Goal: Information Seeking & Learning: Learn about a topic

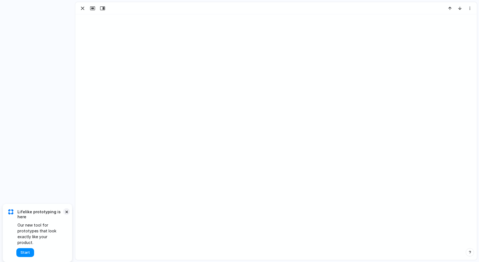
click at [68, 215] on button "×" at bounding box center [66, 211] width 7 height 7
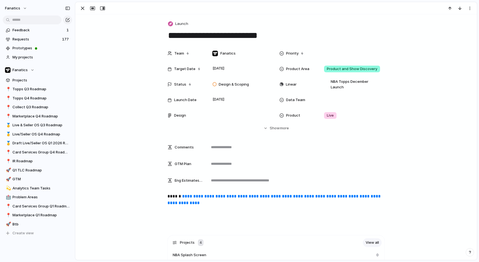
click at [431, 122] on div "Team Fanatics Priority Target Date [DATE] Product Area Product and Show Discove…" at bounding box center [276, 89] width 388 height 83
click at [27, 135] on span "Live/Seller OS Q4 Roadmap" at bounding box center [41, 135] width 58 height 6
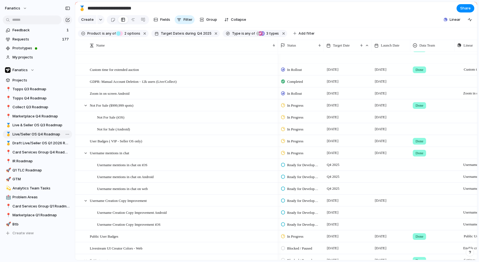
scroll to position [366, 0]
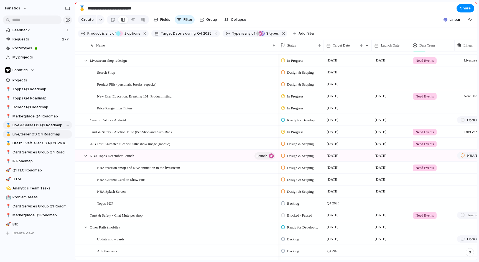
click at [29, 125] on span "Live & Seller OS Q3 Roadmap" at bounding box center [41, 125] width 58 height 6
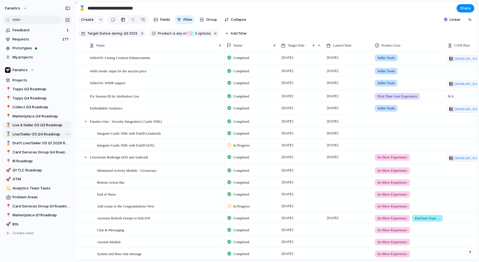
click at [38, 136] on span "Live/Seller OS Q4 Roadmap" at bounding box center [41, 135] width 58 height 6
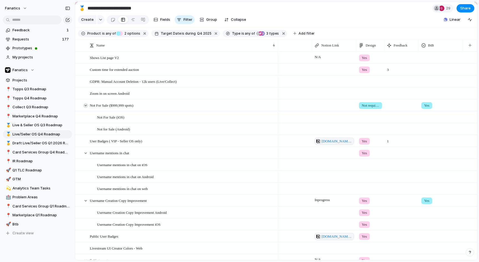
click at [85, 106] on div at bounding box center [85, 105] width 5 height 5
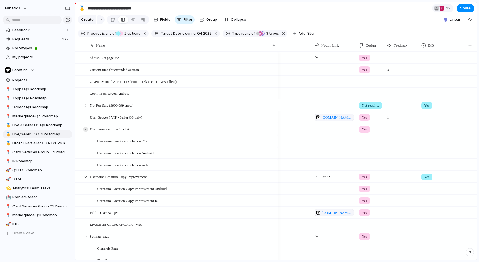
click at [85, 128] on div at bounding box center [85, 129] width 5 height 5
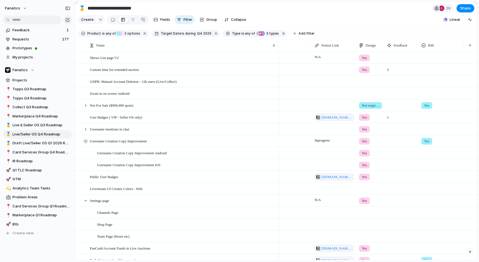
click at [85, 141] on div at bounding box center [85, 141] width 5 height 5
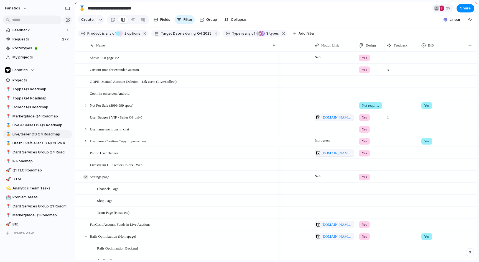
click at [85, 174] on div at bounding box center [85, 176] width 5 height 5
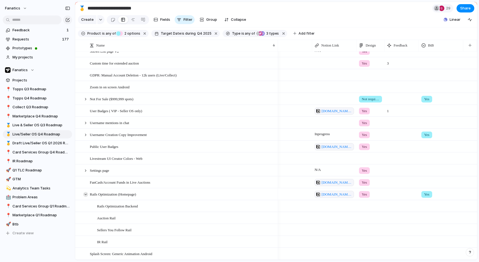
click at [85, 194] on div at bounding box center [85, 194] width 5 height 5
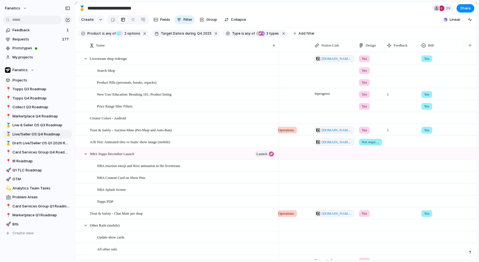
click at [364, 155] on div at bounding box center [369, 152] width 27 height 9
click at [368, 178] on span "Yes" at bounding box center [365, 177] width 6 height 6
click at [84, 152] on div at bounding box center [85, 154] width 5 height 5
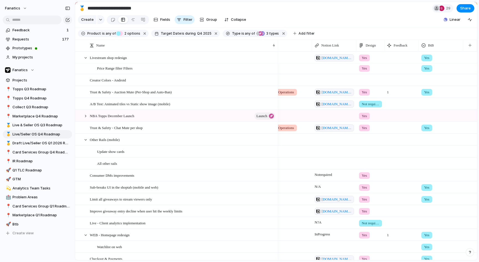
click at [363, 148] on div at bounding box center [369, 150] width 27 height 9
click at [363, 174] on span "Yes" at bounding box center [365, 175] width 6 height 6
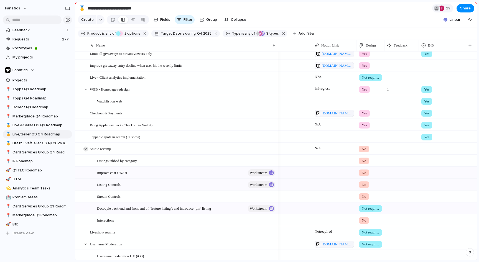
click at [84, 151] on div at bounding box center [85, 149] width 5 height 5
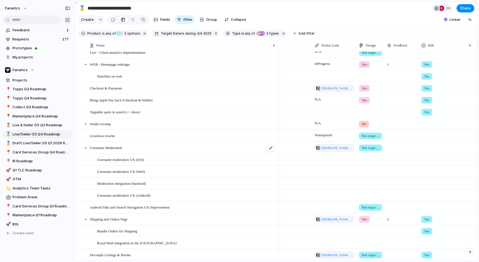
click at [205, 148] on div "Username Moderation" at bounding box center [183, 147] width 186 height 11
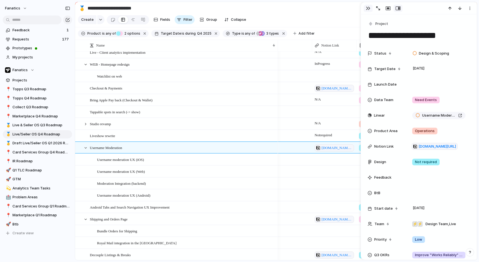
click at [371, 8] on button "button" at bounding box center [367, 8] width 9 height 7
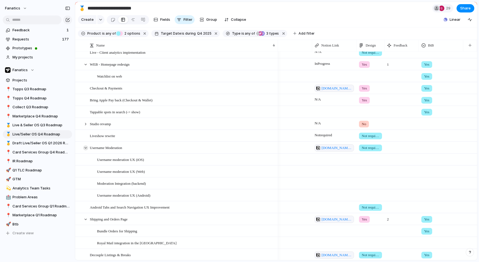
click at [84, 147] on div at bounding box center [85, 147] width 5 height 5
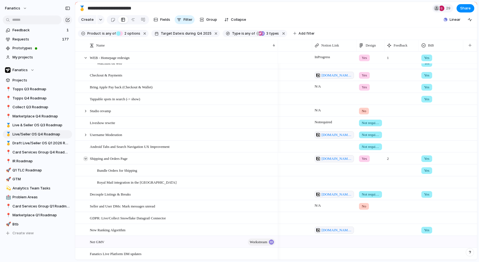
click at [86, 158] on div at bounding box center [85, 158] width 5 height 5
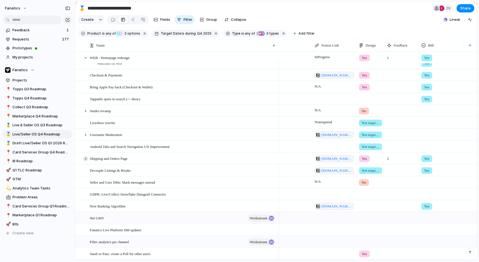
click at [86, 158] on div at bounding box center [85, 158] width 5 height 5
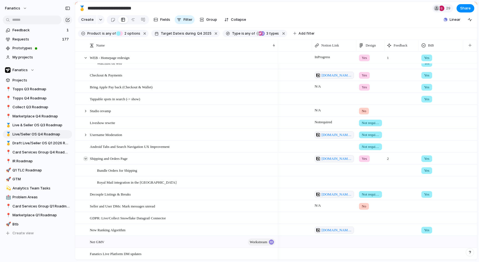
click at [86, 158] on div at bounding box center [85, 158] width 5 height 5
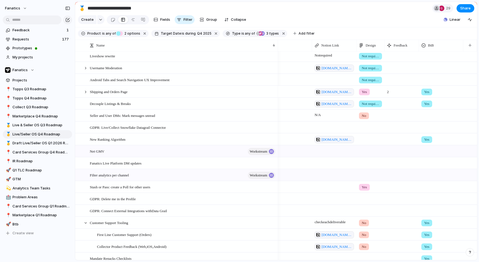
click at [363, 141] on div at bounding box center [369, 138] width 27 height 9
click at [369, 178] on span "Not required" at bounding box center [373, 181] width 22 height 6
click at [363, 123] on div at bounding box center [369, 126] width 27 height 9
click at [366, 168] on span "Not required" at bounding box center [373, 169] width 22 height 6
click at [365, 152] on div at bounding box center [369, 150] width 27 height 9
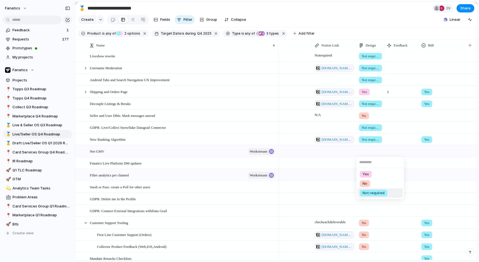
click at [366, 194] on span "Not required" at bounding box center [373, 193] width 22 height 6
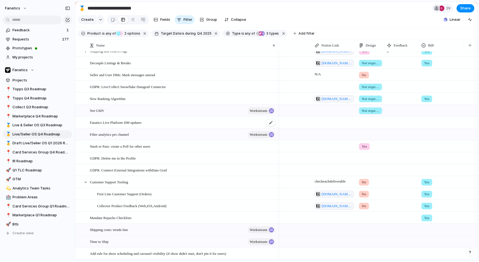
click at [162, 119] on div "Fanatics Live Platform DM updates" at bounding box center [183, 122] width 186 height 11
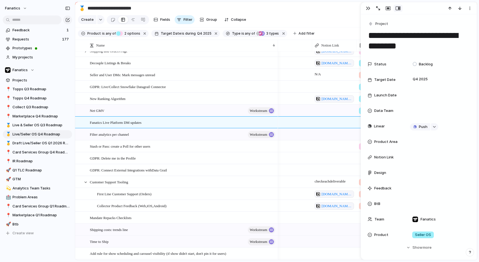
click at [320, 144] on div at bounding box center [334, 145] width 44 height 11
click at [368, 8] on div "button" at bounding box center [368, 8] width 4 height 4
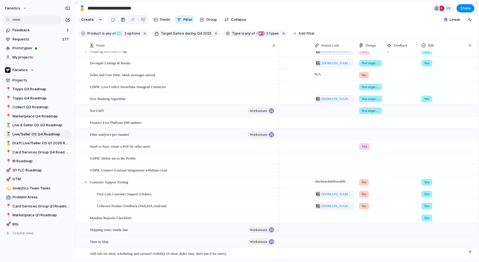
click at [364, 134] on div at bounding box center [369, 133] width 27 height 9
click at [366, 178] on span "Not required" at bounding box center [373, 176] width 22 height 6
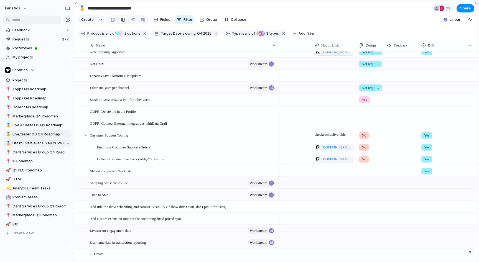
click at [43, 142] on span "Draft Live/Seller OS Q1 2026 Roadmap" at bounding box center [41, 143] width 58 height 6
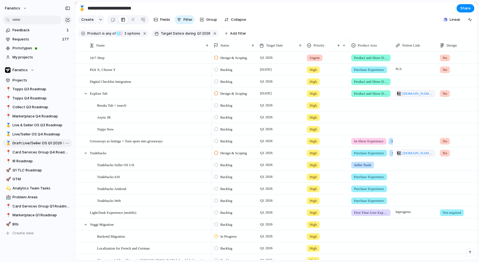
type input "**********"
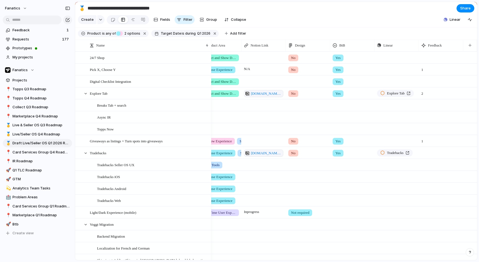
click at [293, 70] on span "No" at bounding box center [293, 70] width 4 height 6
click at [297, 93] on span "Yes" at bounding box center [295, 93] width 6 height 6
click at [294, 81] on div at bounding box center [308, 80] width 44 height 9
click at [298, 121] on span "Not required" at bounding box center [303, 123] width 22 height 6
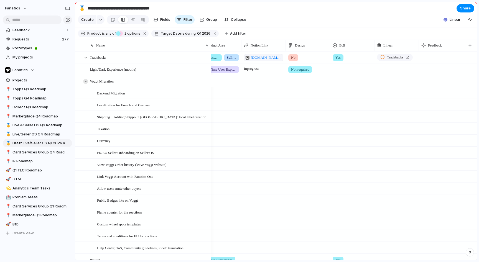
click at [87, 79] on div at bounding box center [85, 81] width 5 height 5
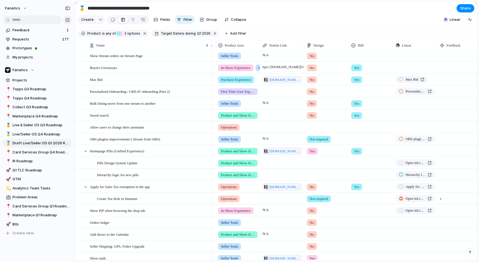
click at [355, 77] on span "Yes" at bounding box center [356, 80] width 5 height 6
click at [353, 105] on div at bounding box center [355, 103] width 10 height 10
click at [352, 77] on div "Yes" at bounding box center [239, 131] width 479 height 262
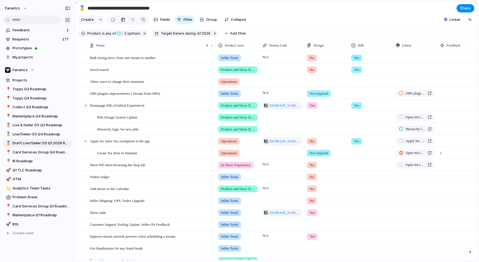
click at [357, 71] on span "Yes" at bounding box center [356, 70] width 5 height 6
click at [355, 91] on div at bounding box center [355, 93] width 10 height 10
click at [340, 82] on div "Yes" at bounding box center [239, 131] width 479 height 262
click at [357, 83] on div at bounding box center [371, 80] width 44 height 9
click at [355, 103] on div at bounding box center [355, 105] width 10 height 10
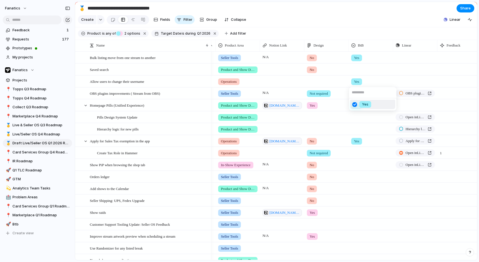
click at [347, 89] on div "Yes" at bounding box center [239, 131] width 479 height 262
click at [356, 83] on span "Yes" at bounding box center [356, 82] width 5 height 6
click at [345, 86] on div "Yes" at bounding box center [239, 131] width 479 height 262
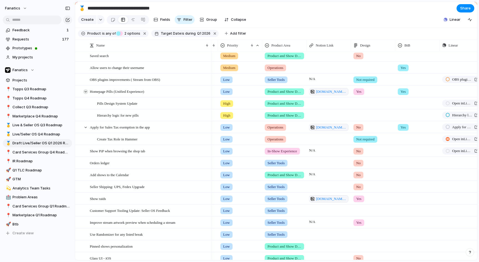
click at [84, 90] on div at bounding box center [85, 91] width 5 height 5
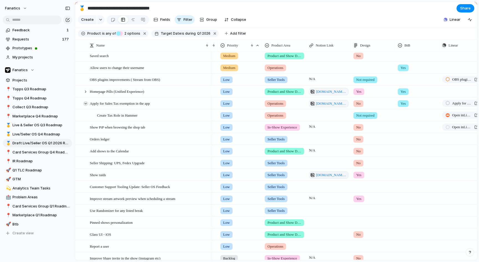
click at [87, 104] on div at bounding box center [85, 103] width 5 height 5
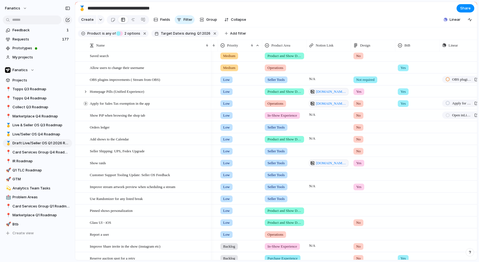
click at [84, 103] on div at bounding box center [85, 103] width 5 height 5
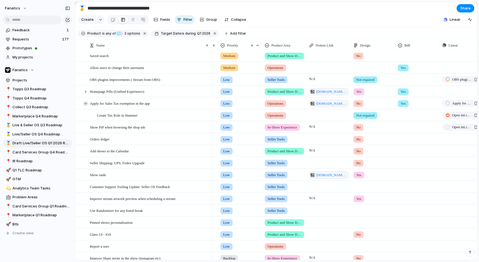
click at [84, 103] on div at bounding box center [85, 103] width 5 height 5
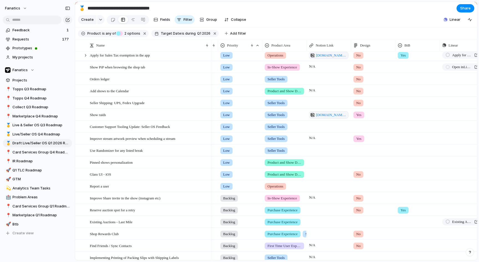
click at [399, 63] on div at bounding box center [417, 65] width 44 height 9
click at [402, 90] on div at bounding box center [401, 90] width 10 height 10
click at [382, 86] on div "Yes" at bounding box center [239, 131] width 479 height 262
click at [403, 77] on div at bounding box center [417, 77] width 44 height 9
click at [379, 104] on div "Yes" at bounding box center [239, 131] width 479 height 262
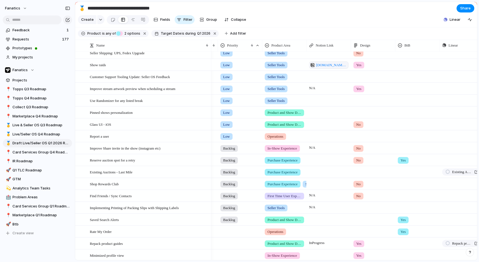
click at [401, 62] on div at bounding box center [417, 63] width 44 height 9
click at [401, 88] on div at bounding box center [401, 88] width 10 height 10
click at [400, 99] on div "Yes" at bounding box center [239, 131] width 479 height 262
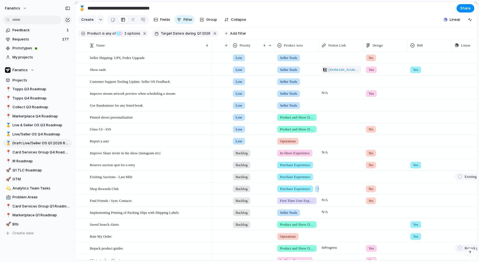
click at [417, 67] on span "Yes" at bounding box center [415, 70] width 5 height 6
click at [413, 92] on div at bounding box center [414, 93] width 10 height 10
click at [407, 117] on div "Yes" at bounding box center [239, 131] width 479 height 262
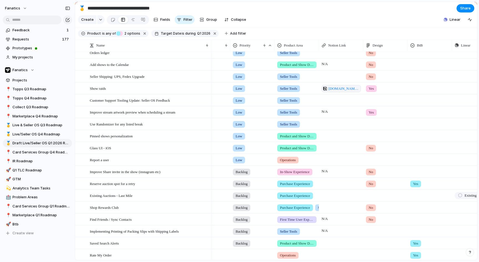
click at [414, 149] on div at bounding box center [430, 146] width 44 height 9
click at [413, 172] on div at bounding box center [414, 171] width 10 height 10
click at [402, 171] on div "Yes" at bounding box center [239, 131] width 479 height 262
